Goal: Task Accomplishment & Management: Manage account settings

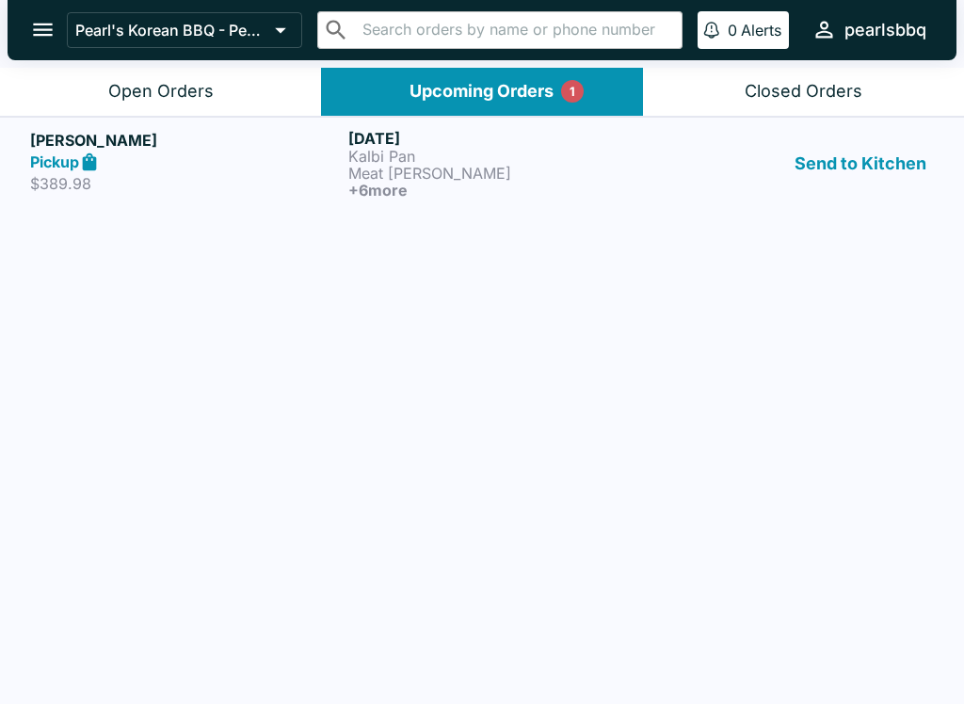
click at [514, 81] on div "Upcoming Orders 1" at bounding box center [481, 92] width 144 height 22
click at [492, 81] on div "Upcoming Orders 1" at bounding box center [481, 92] width 144 height 22
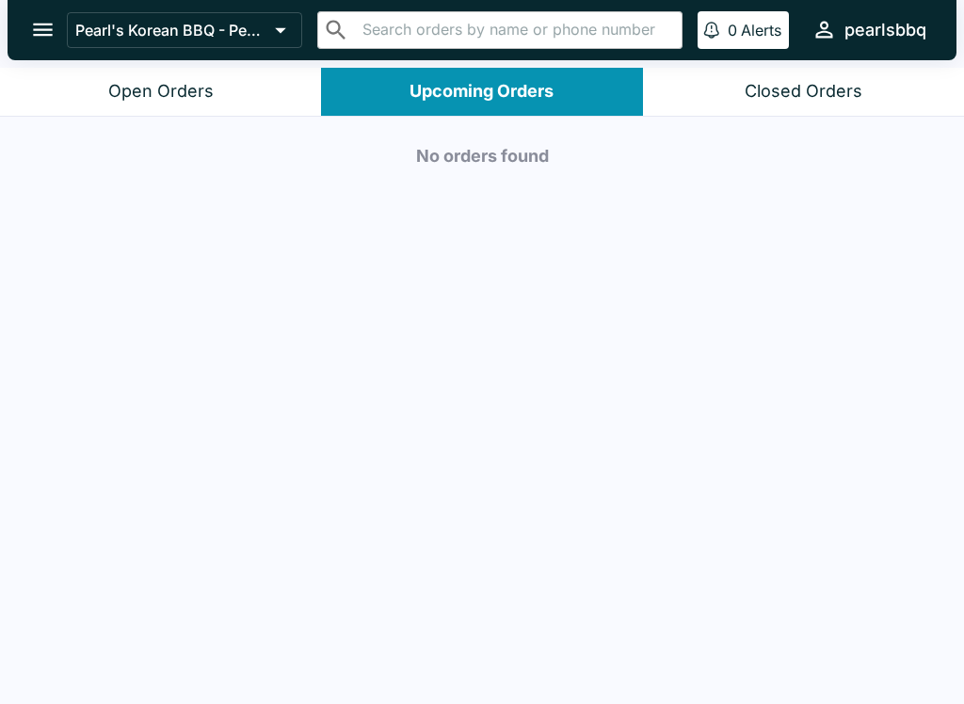
click at [39, 131] on div "No orders found" at bounding box center [482, 412] width 964 height 591
click at [387, 83] on button "Upcoming Orders" at bounding box center [481, 92] width 321 height 48
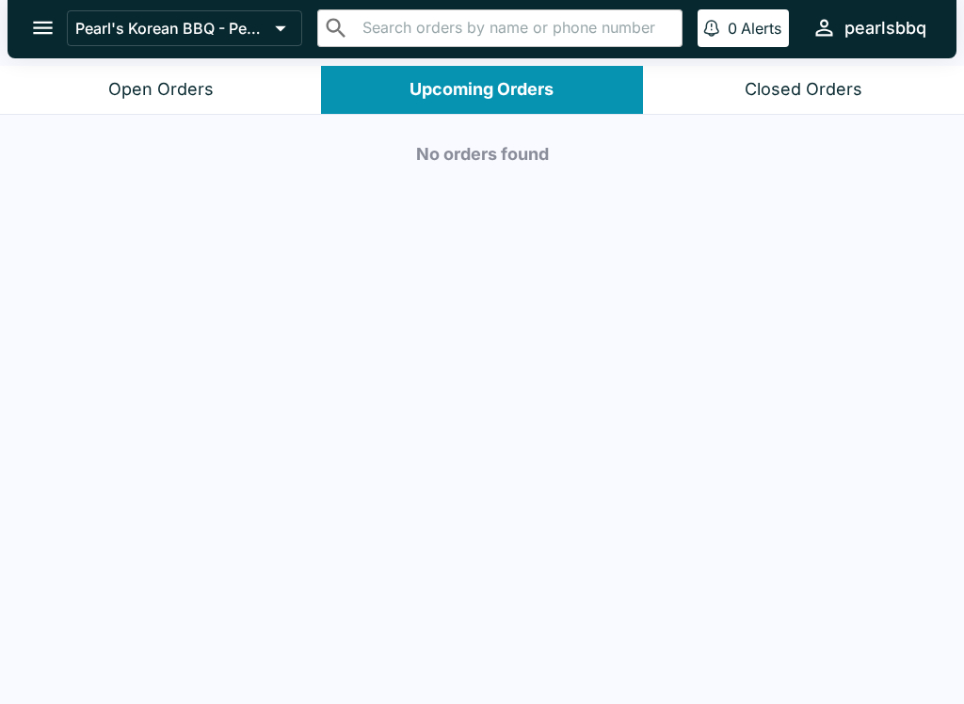
click at [125, 27] on p "Pearl's Korean BBQ - Pearlridge" at bounding box center [171, 29] width 192 height 19
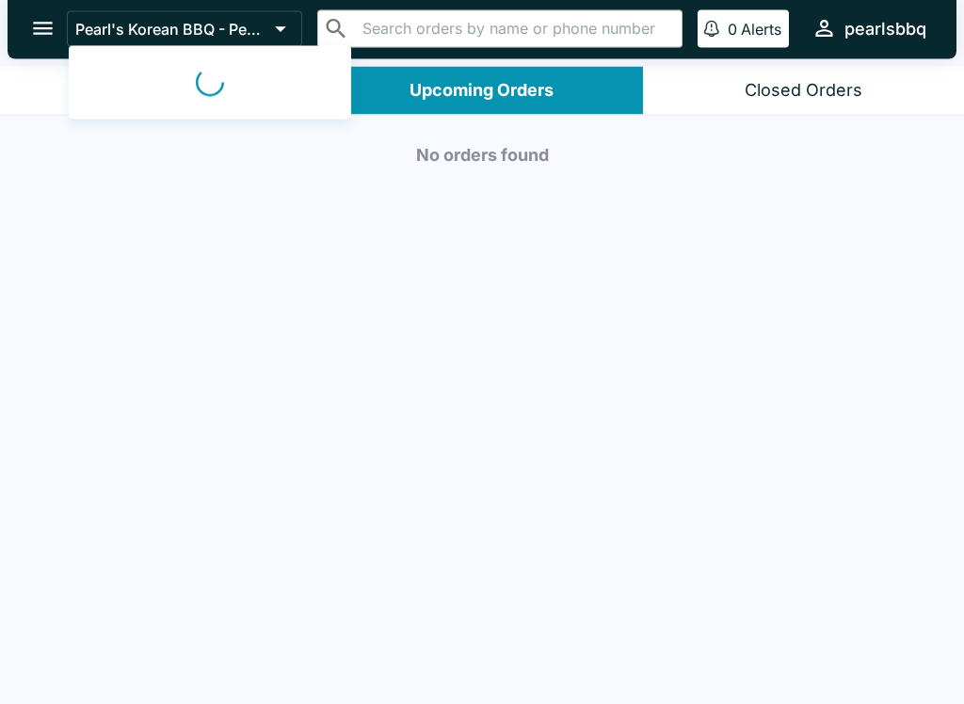
scroll to position [2, 0]
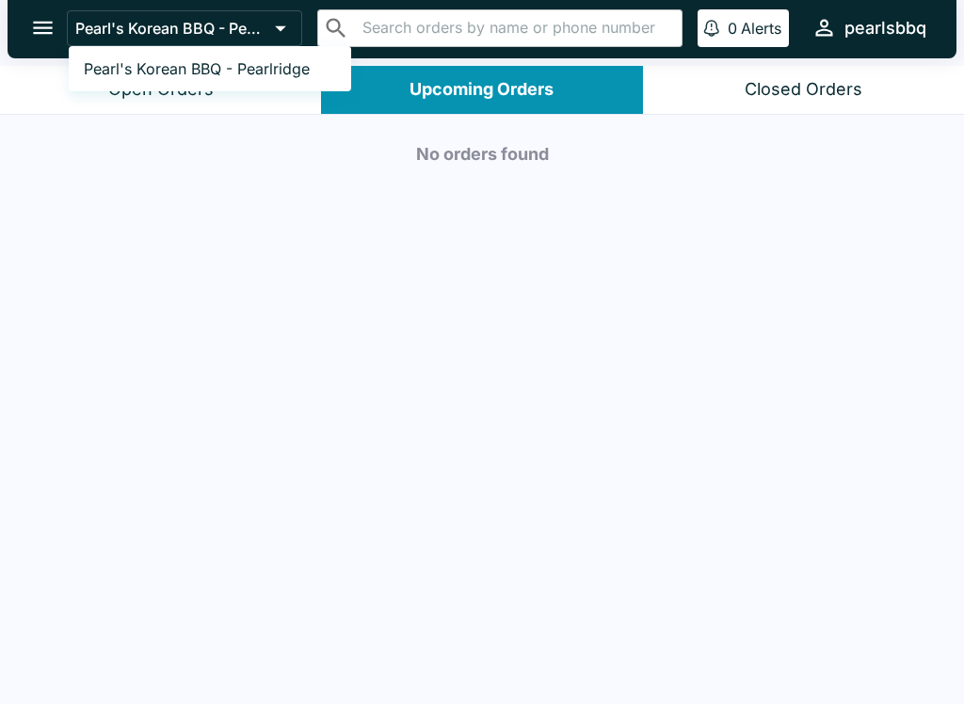
click at [40, 19] on div at bounding box center [482, 352] width 964 height 704
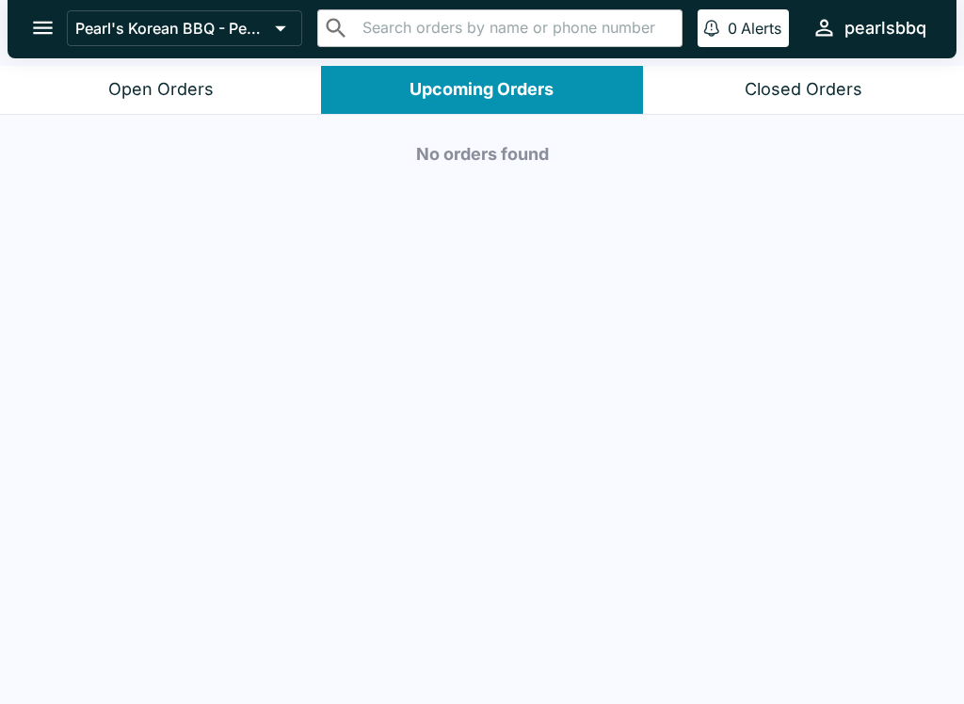
click at [45, 31] on icon "open drawer" at bounding box center [42, 27] width 25 height 25
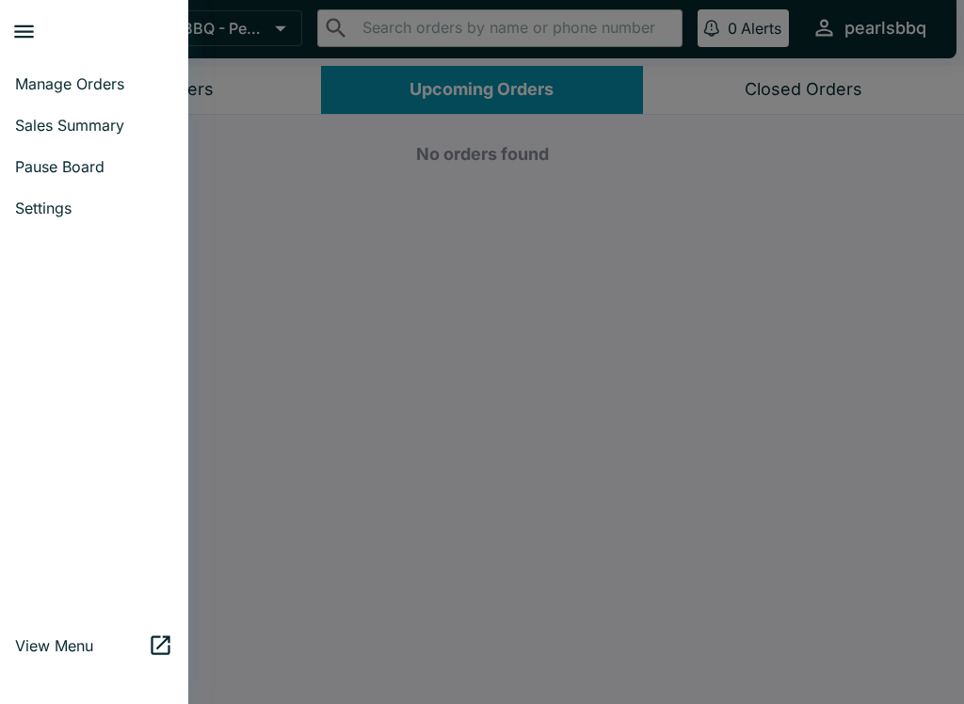
click at [33, 39] on icon "close drawer" at bounding box center [23, 31] width 25 height 25
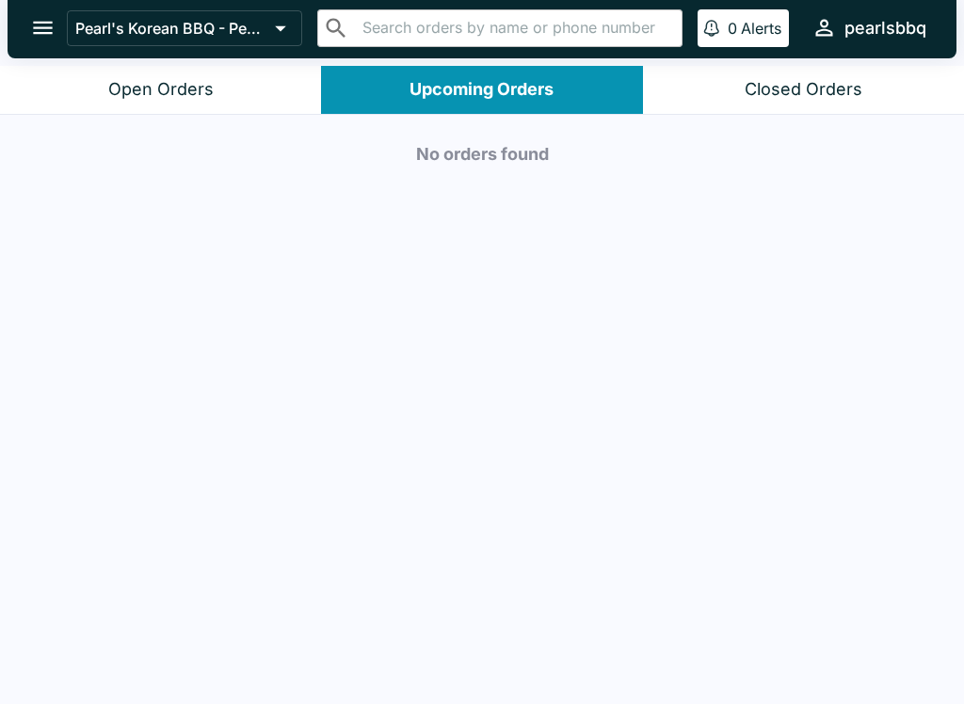
click at [41, 35] on icon "open drawer" at bounding box center [42, 27] width 25 height 25
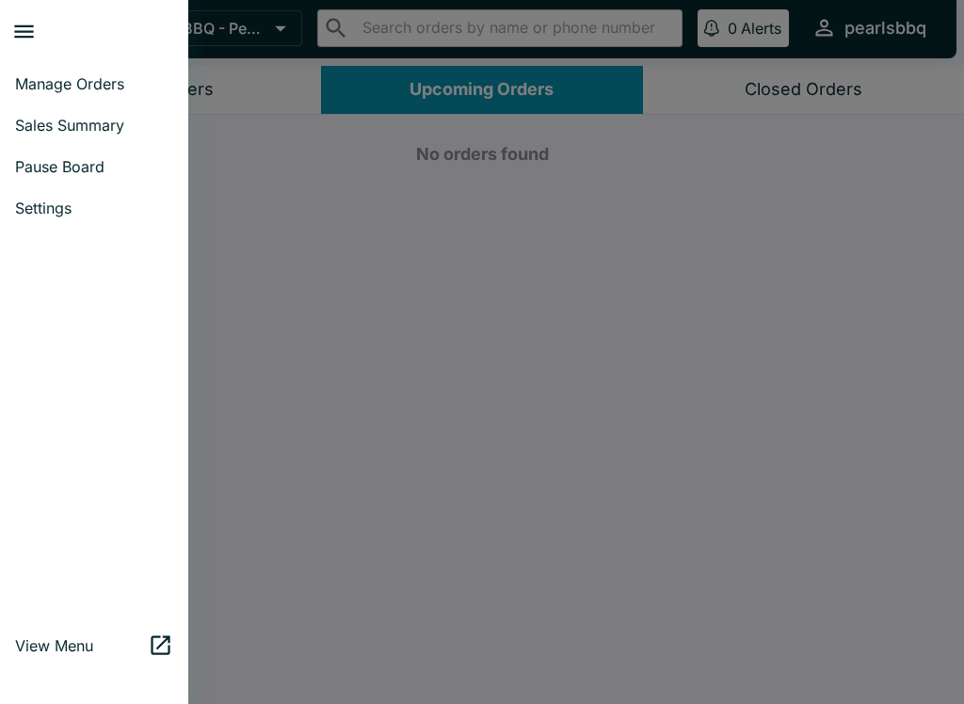
click at [103, 88] on span "Manage Orders" at bounding box center [94, 83] width 158 height 19
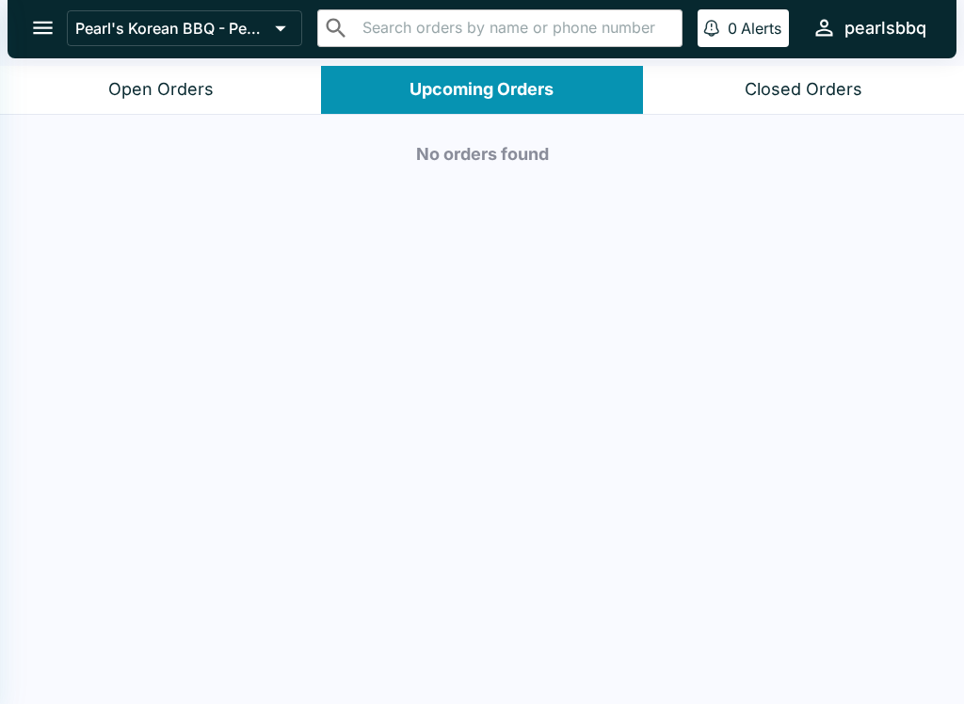
scroll to position [0, 0]
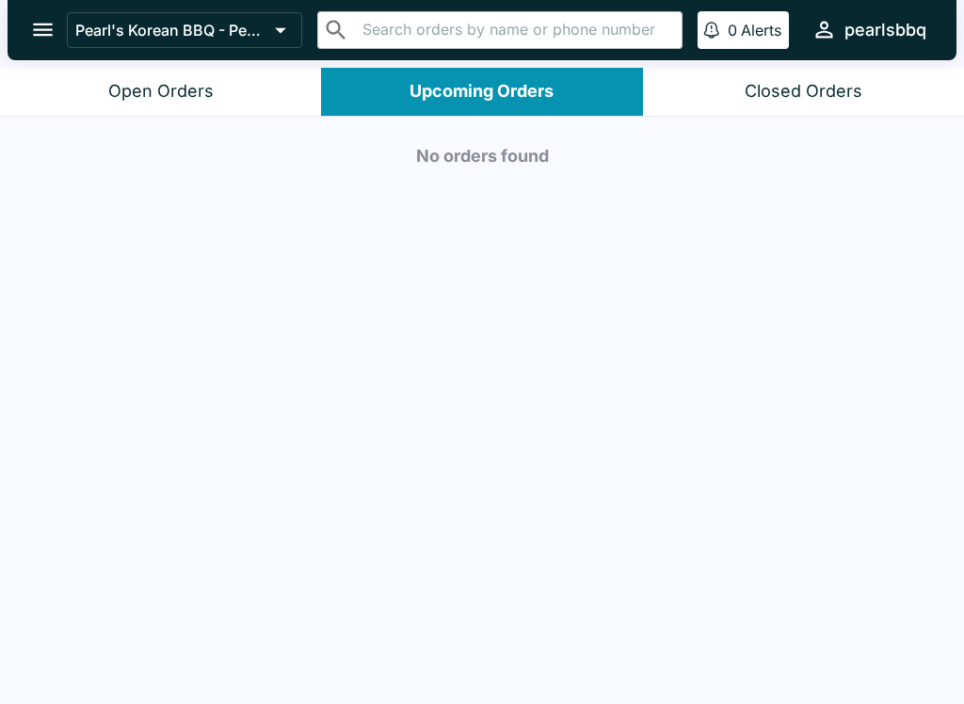
click at [498, 99] on div "Upcoming Orders" at bounding box center [481, 92] width 144 height 22
click at [516, 104] on button "Upcoming Orders" at bounding box center [481, 92] width 321 height 48
click at [555, 34] on input "text" at bounding box center [515, 30] width 317 height 26
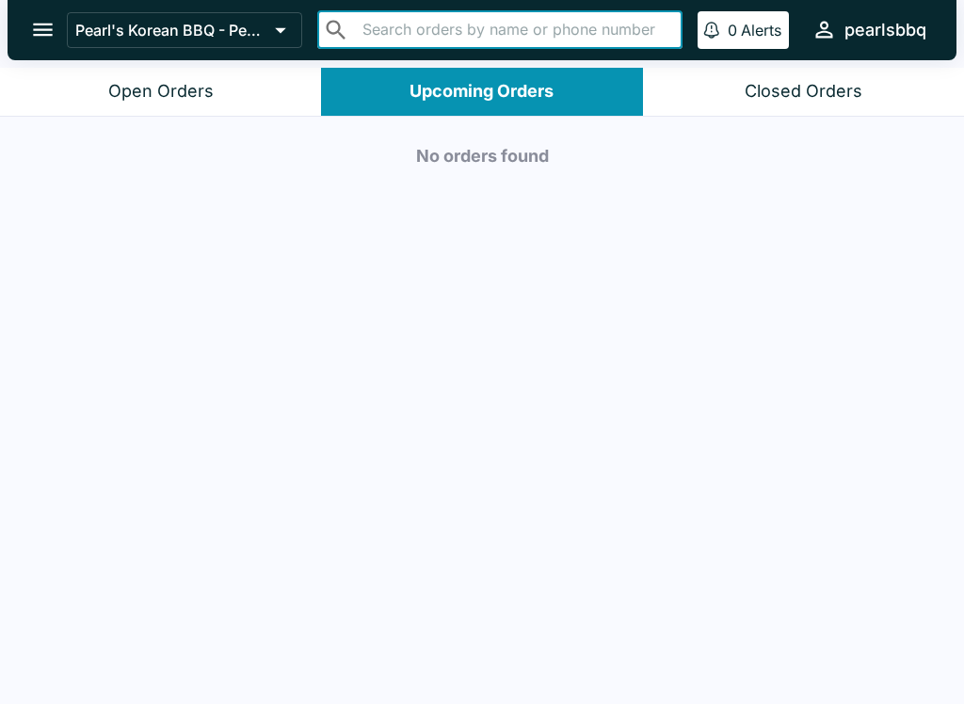
click at [656, 221] on div "No orders found" at bounding box center [482, 412] width 964 height 591
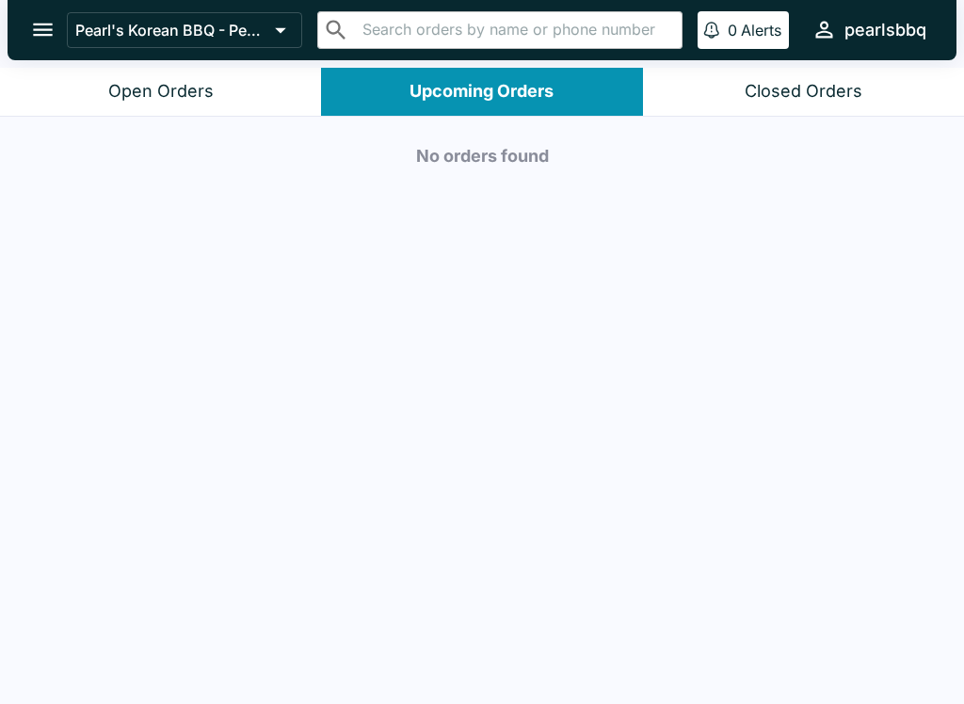
click at [255, 33] on p "Pearl's Korean BBQ - Pearlridge" at bounding box center [171, 30] width 192 height 19
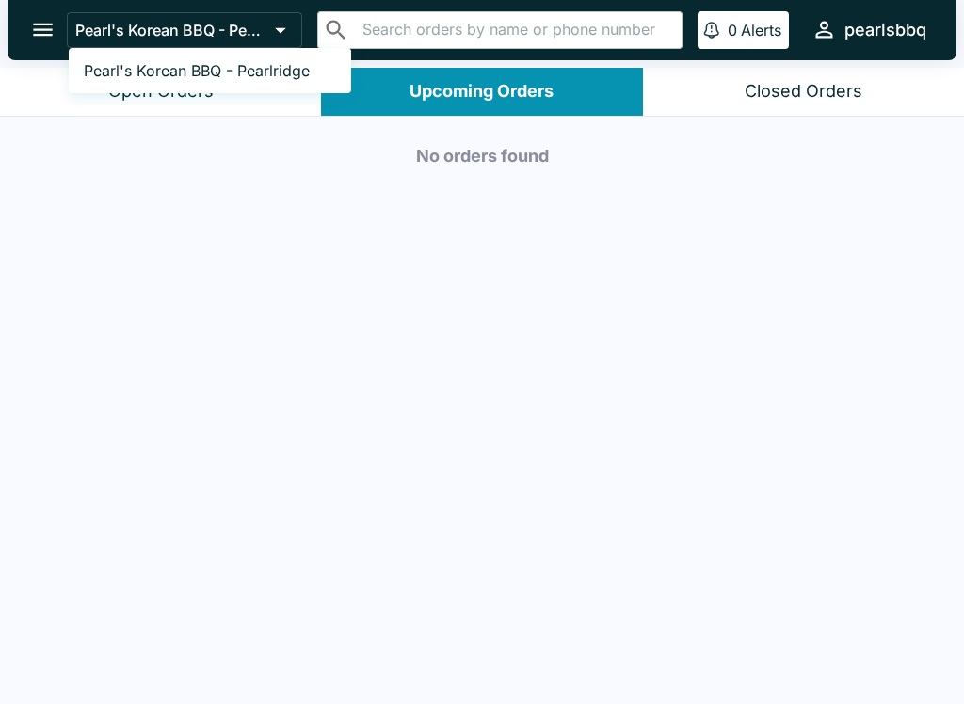
click at [509, 283] on div at bounding box center [482, 352] width 964 height 704
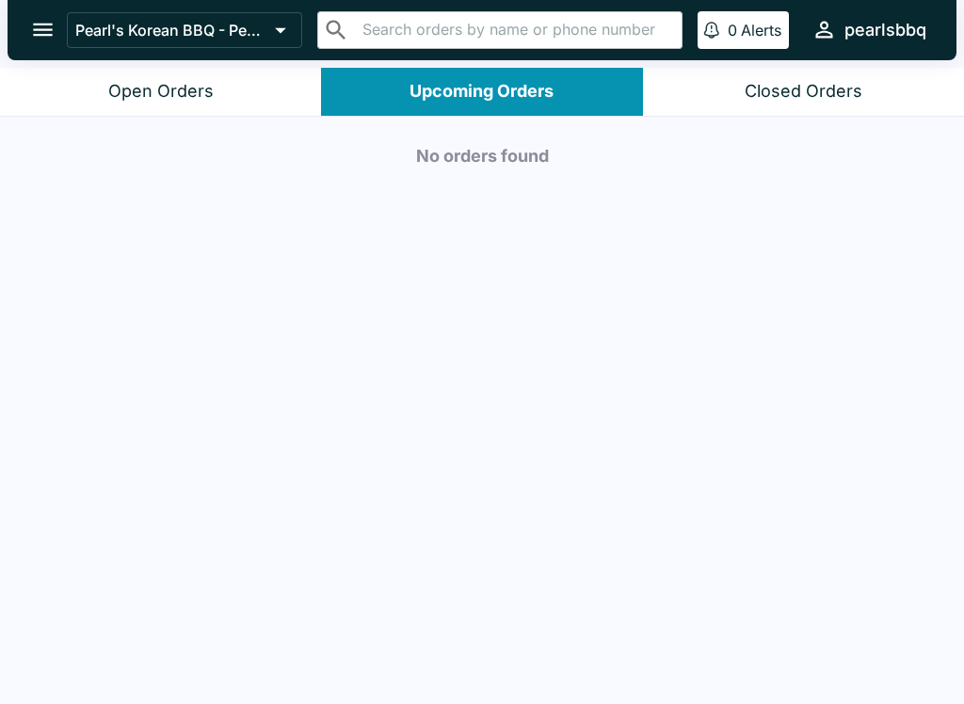
click at [579, 88] on button "Upcoming Orders" at bounding box center [481, 92] width 321 height 48
click at [933, 149] on p "No orders found" at bounding box center [482, 156] width 964 height 19
click at [563, 94] on button "Upcoming Orders" at bounding box center [481, 92] width 321 height 48
click at [563, 93] on button "Upcoming Orders" at bounding box center [481, 92] width 321 height 48
click at [228, 76] on button "Open Orders" at bounding box center [160, 92] width 321 height 48
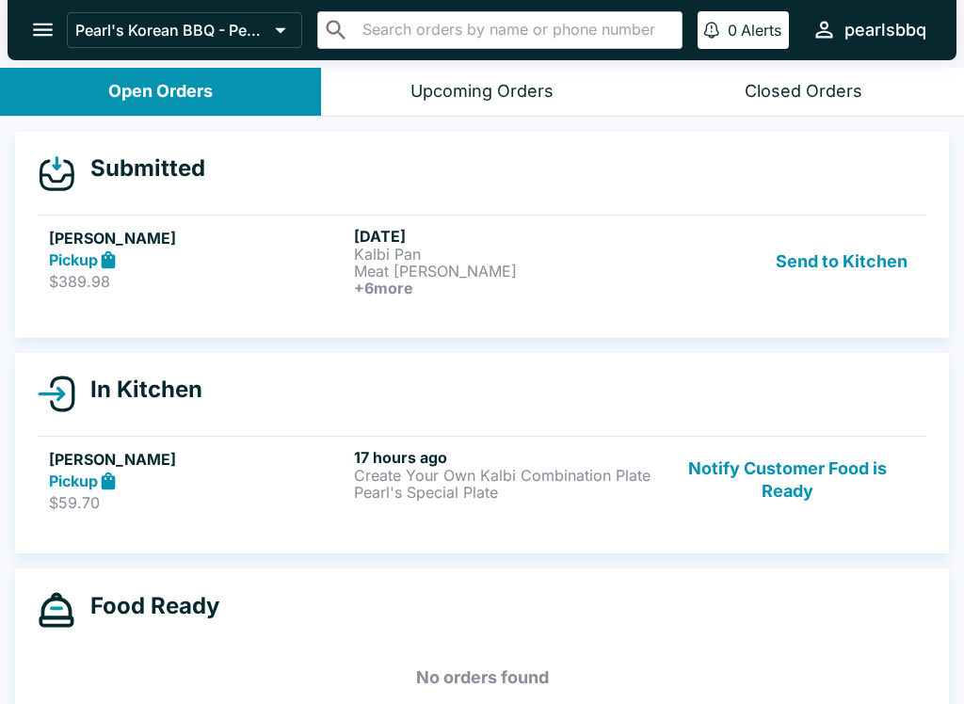
click at [158, 278] on p "$389.98" at bounding box center [197, 281] width 297 height 19
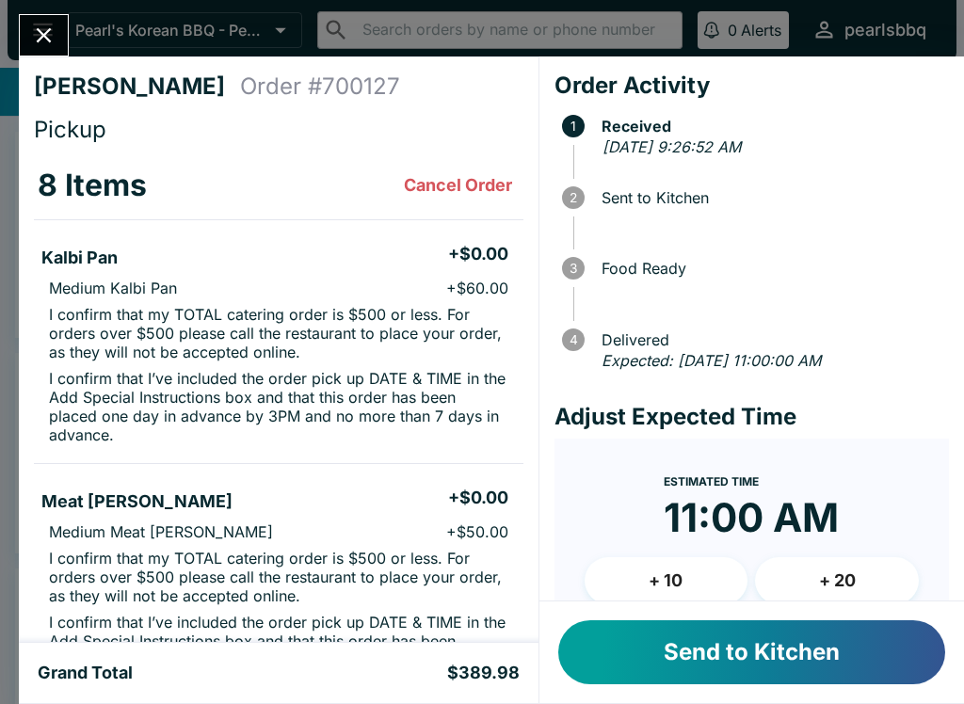
click at [859, 646] on button "Send to Kitchen" at bounding box center [751, 652] width 387 height 64
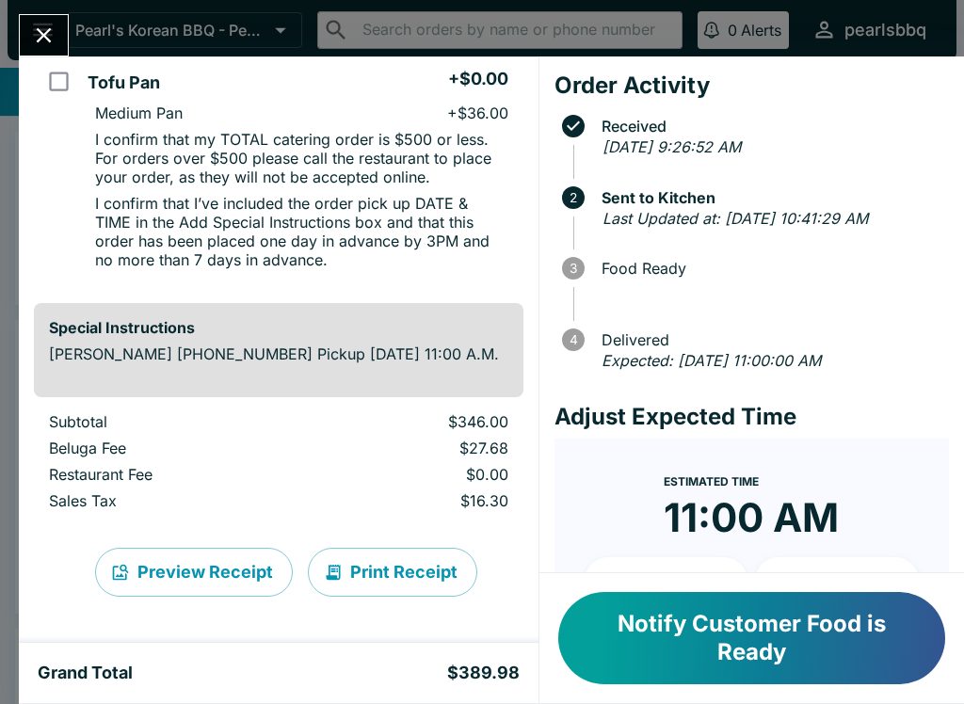
scroll to position [1881, 0]
click at [50, 16] on button "Close" at bounding box center [44, 35] width 48 height 40
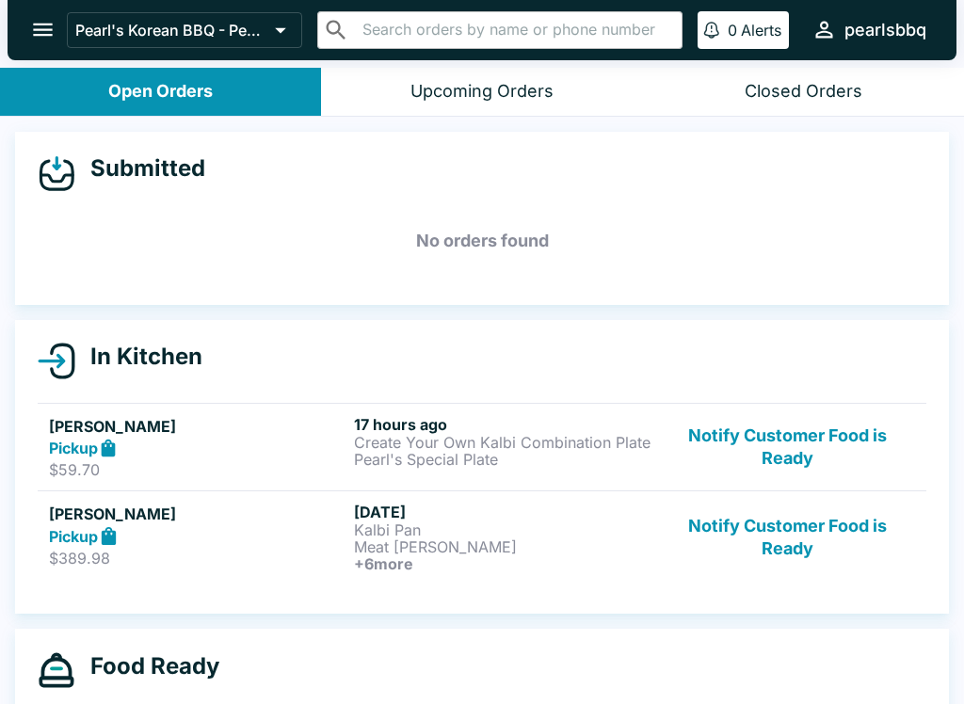
click at [571, 451] on p "Pearl's Special Plate" at bounding box center [502, 459] width 297 height 17
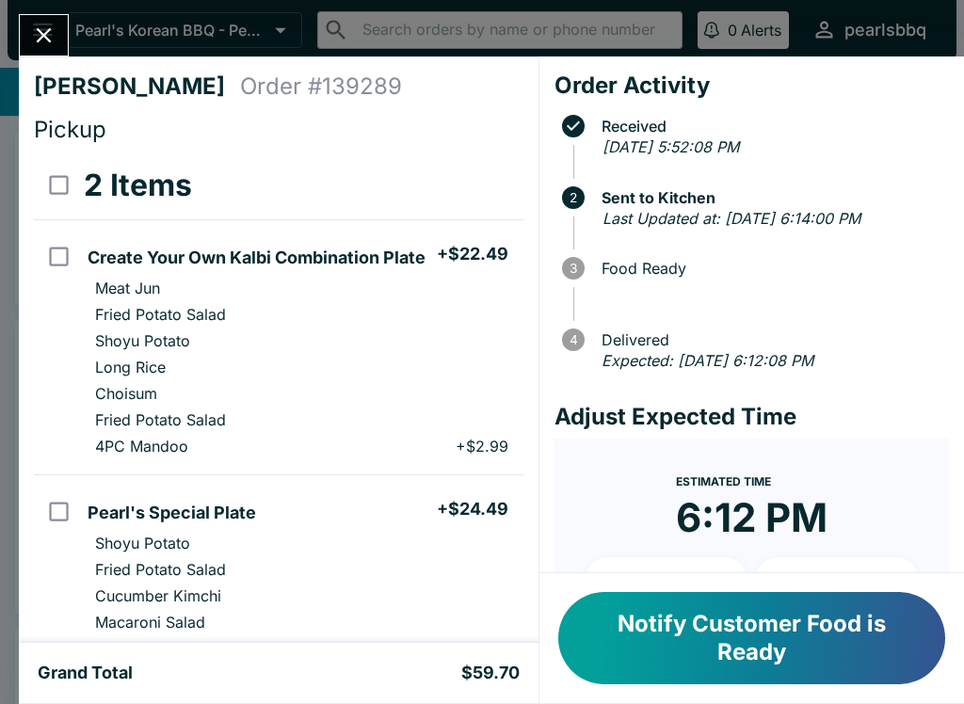
click at [392, 190] on div "2 Items" at bounding box center [301, 186] width 435 height 38
click at [45, 26] on icon "Close" at bounding box center [43, 35] width 25 height 25
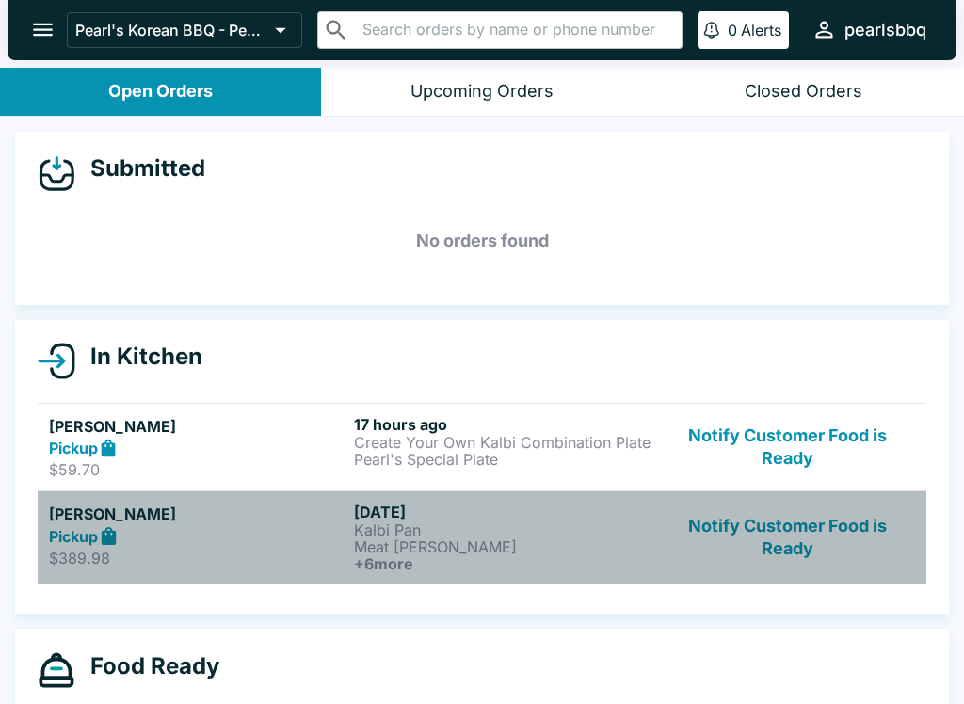
click at [136, 556] on p "$389.98" at bounding box center [197, 558] width 297 height 19
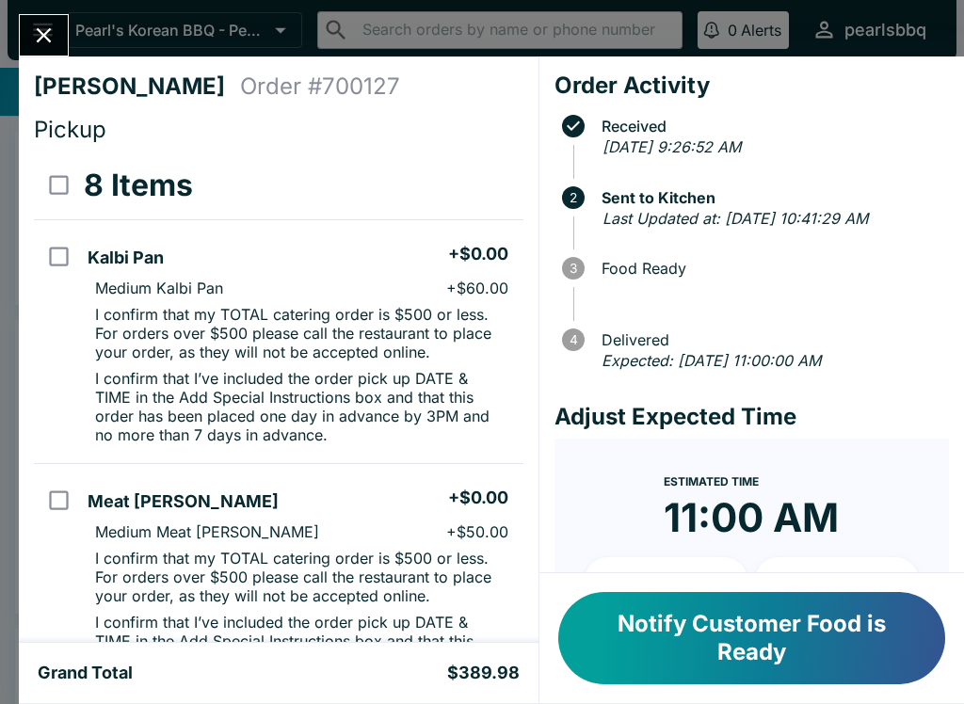
click at [751, 629] on button "Notify Customer Food is Ready" at bounding box center [751, 638] width 387 height 92
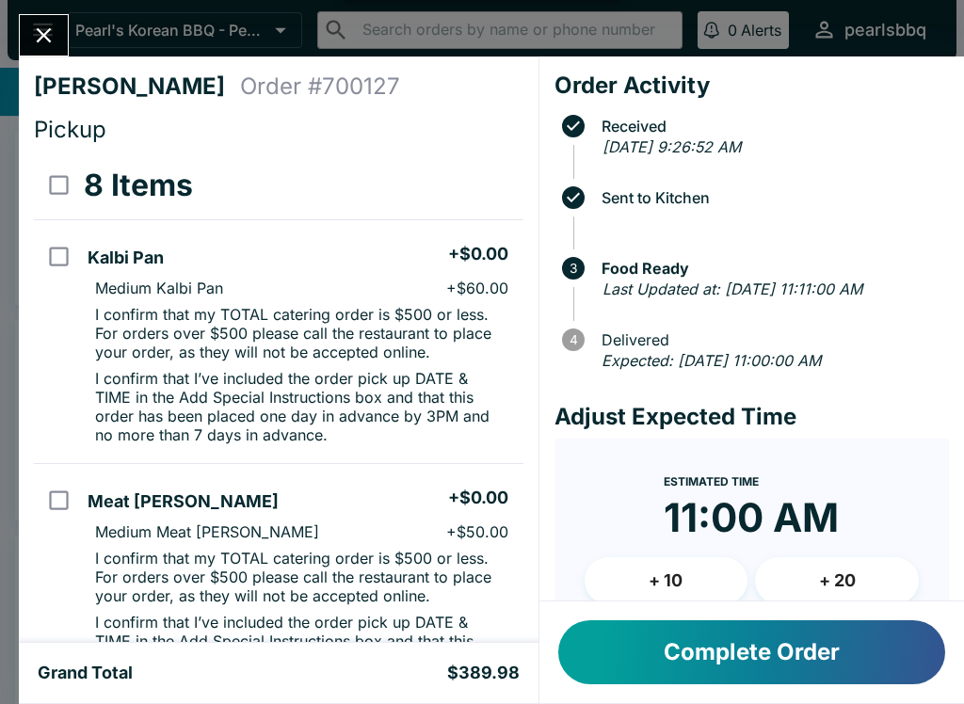
click at [47, 29] on icon "Close" at bounding box center [43, 35] width 25 height 25
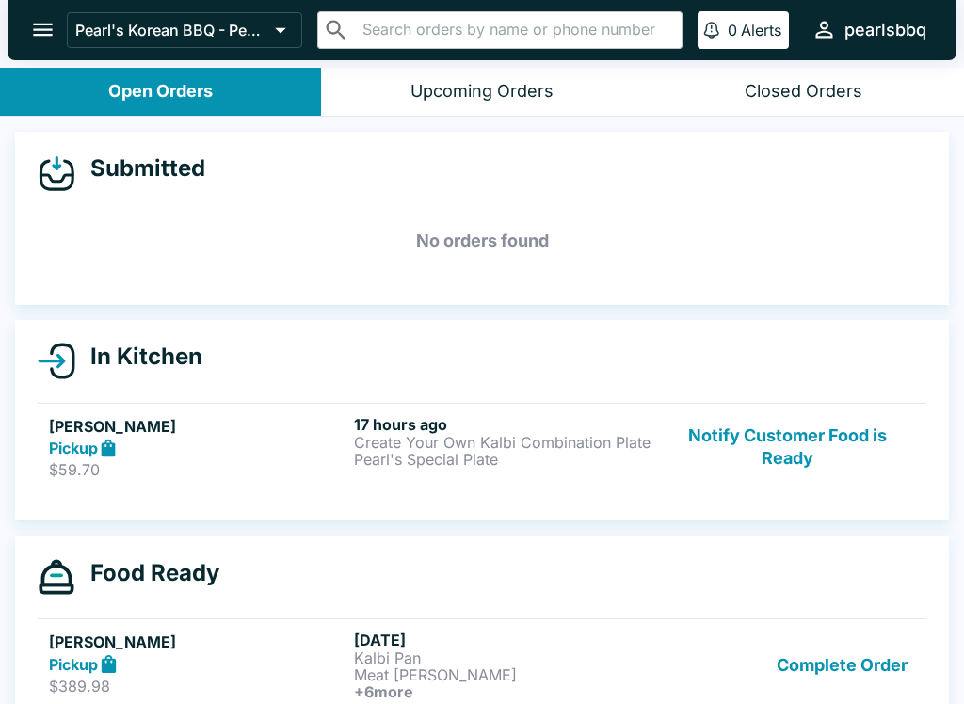
click at [568, 656] on p "Kalbi Pan" at bounding box center [502, 657] width 297 height 17
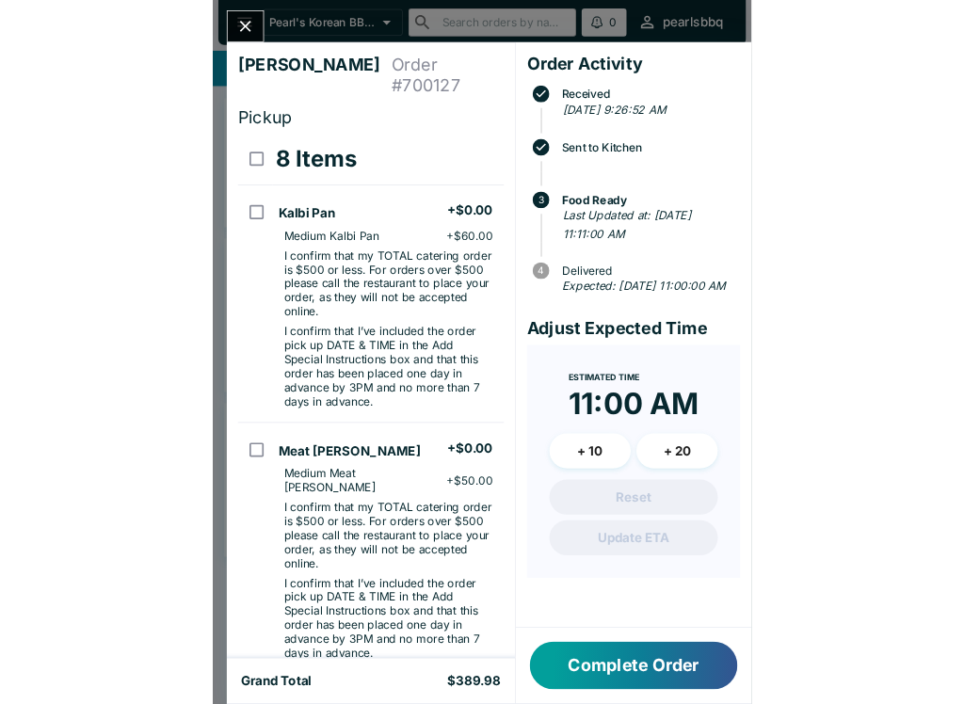
scroll to position [2, 0]
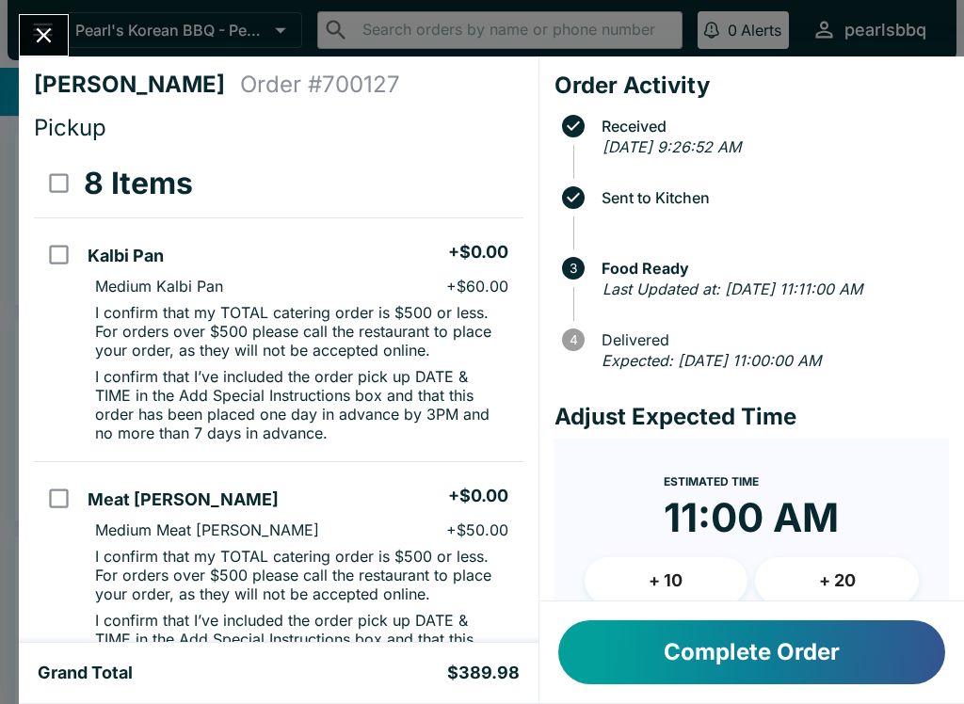
click at [823, 645] on button "Complete Order" at bounding box center [751, 652] width 387 height 64
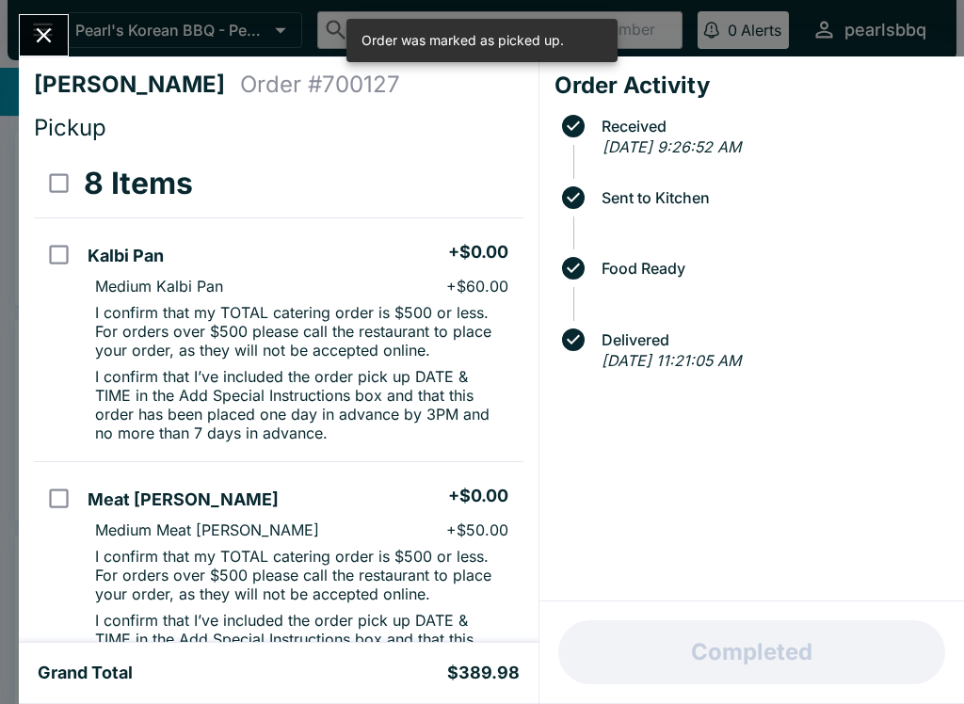
click at [40, 26] on icon "Close" at bounding box center [43, 35] width 25 height 25
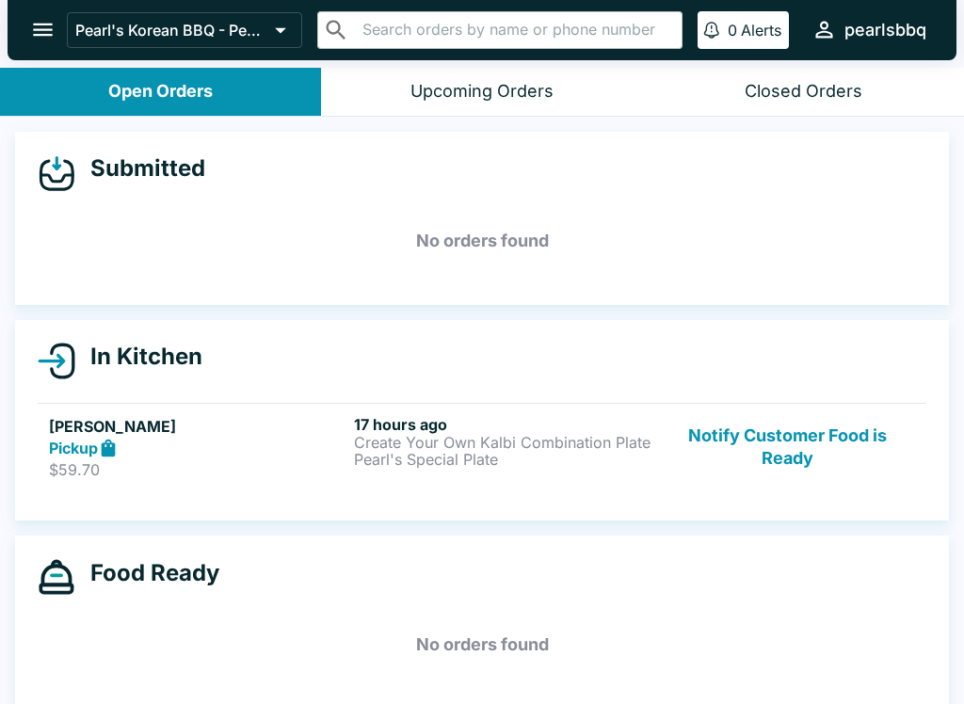
click at [534, 434] on p "Create Your Own Kalbi Combination Plate" at bounding box center [502, 442] width 297 height 17
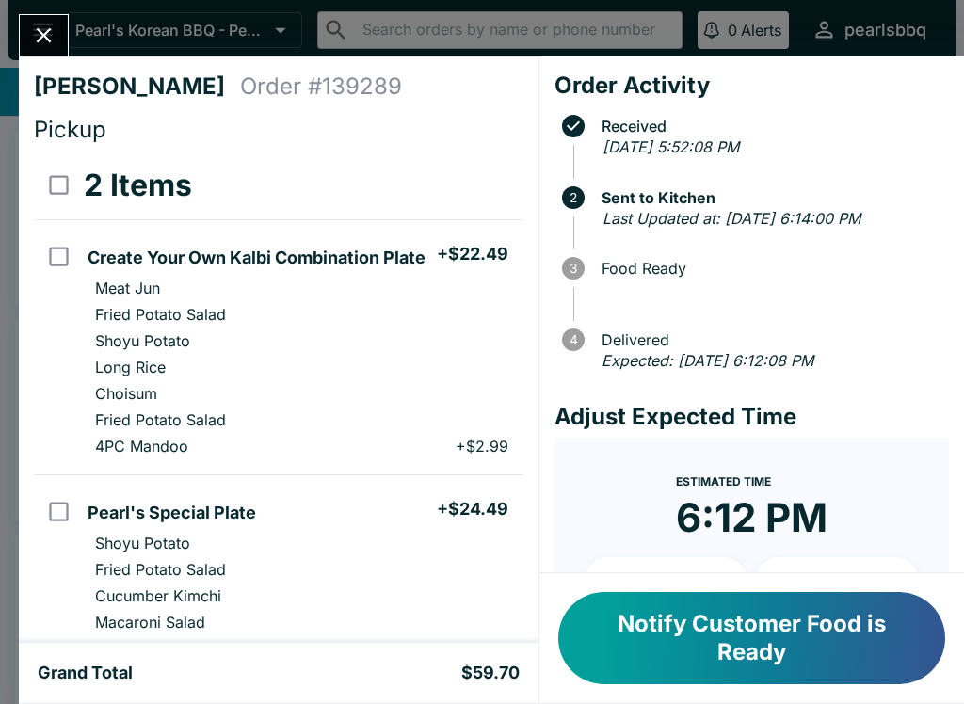
click at [811, 632] on button "Notify Customer Food is Ready" at bounding box center [751, 638] width 387 height 92
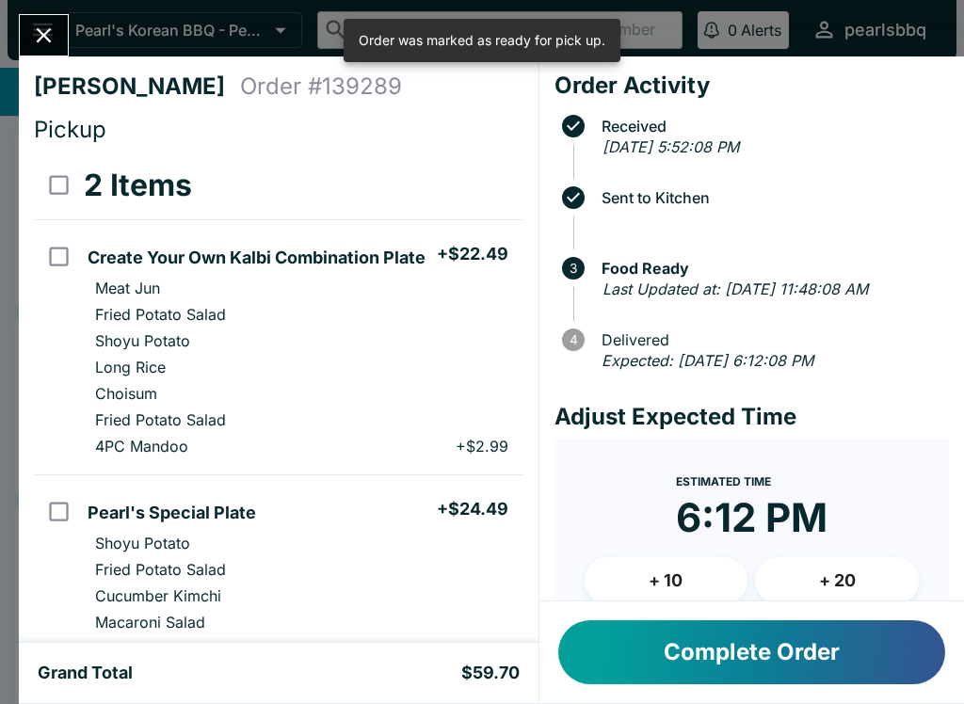
click at [808, 640] on button "Complete Order" at bounding box center [751, 652] width 387 height 64
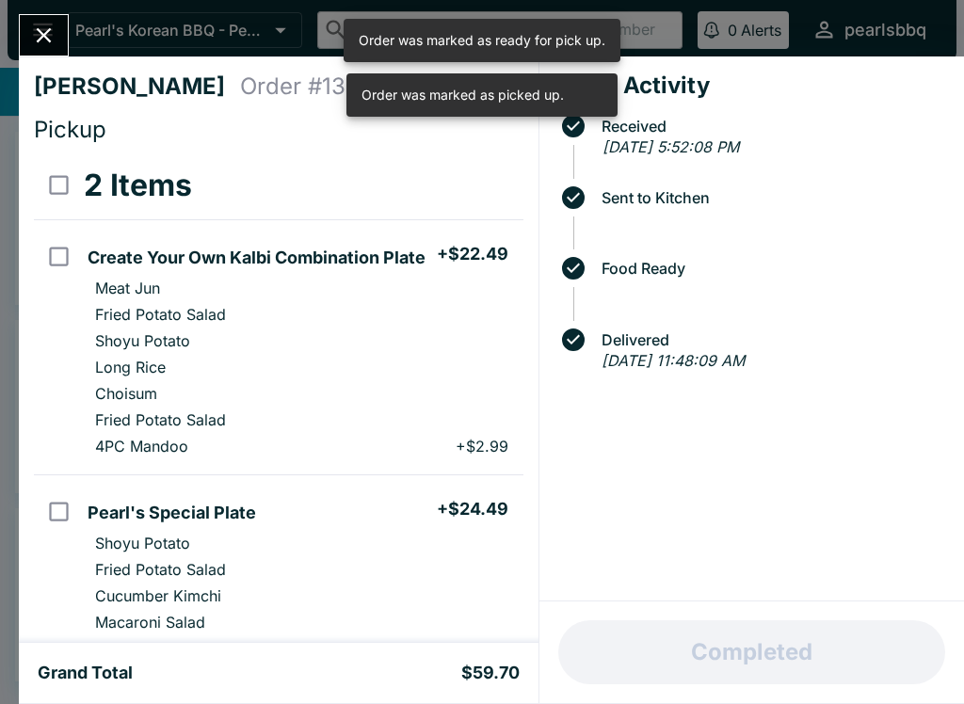
click at [44, 34] on icon "Close" at bounding box center [44, 35] width 15 height 15
